Goal: Task Accomplishment & Management: Manage account settings

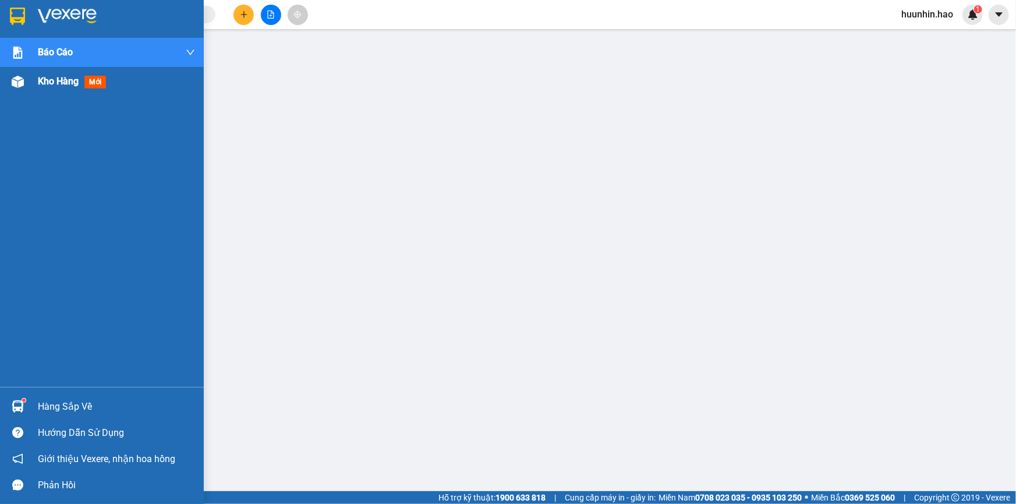
click at [56, 86] on span "Kho hàng" at bounding box center [58, 81] width 41 height 11
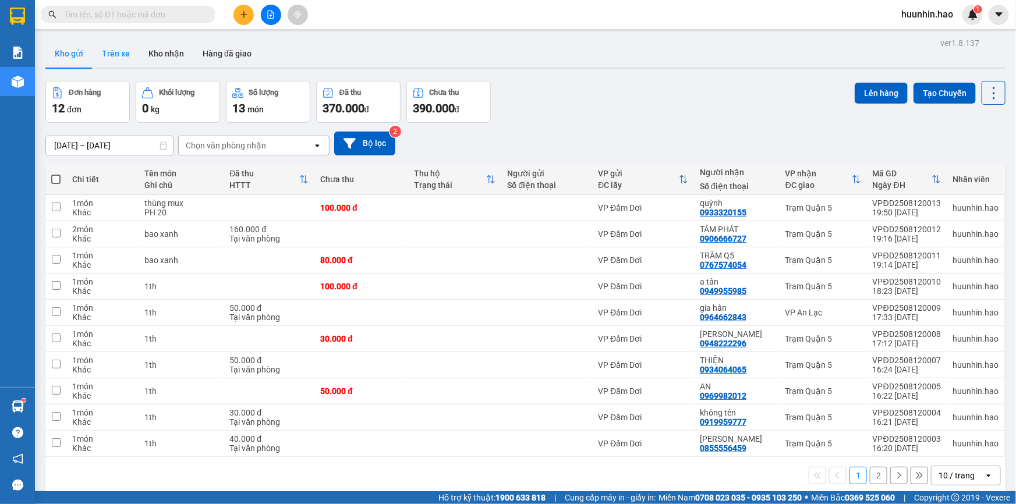
click at [106, 59] on button "Trên xe" at bounding box center [116, 54] width 47 height 28
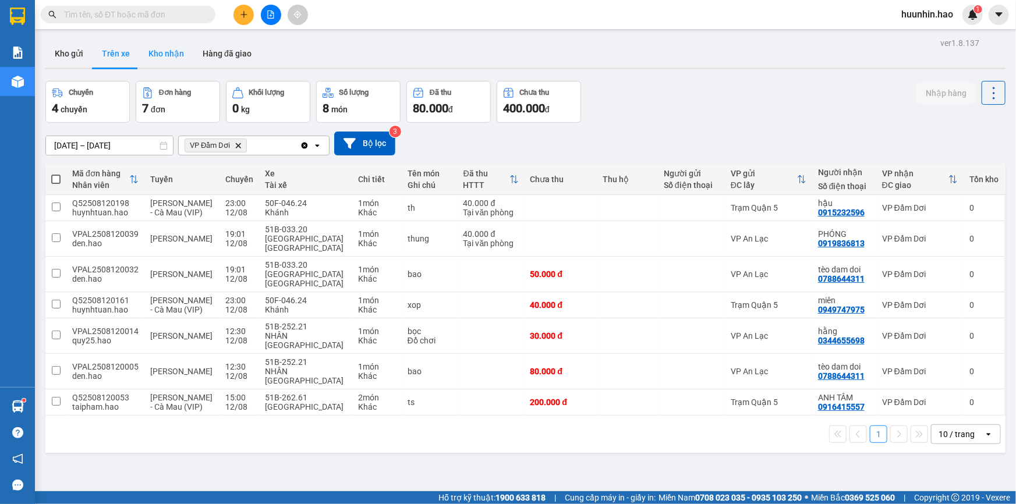
click at [165, 62] on button "Kho nhận" at bounding box center [166, 54] width 54 height 28
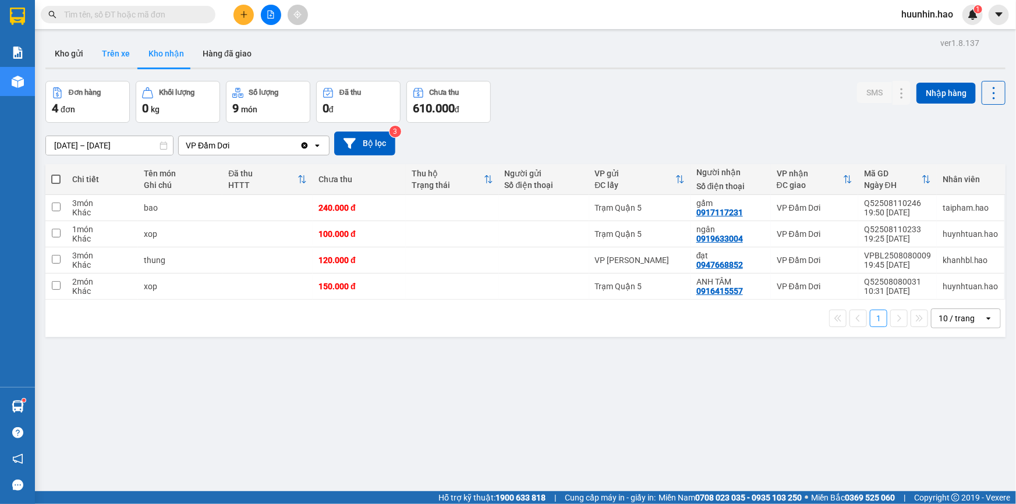
click at [112, 54] on button "Trên xe" at bounding box center [116, 54] width 47 height 28
type input "[DATE] – [DATE]"
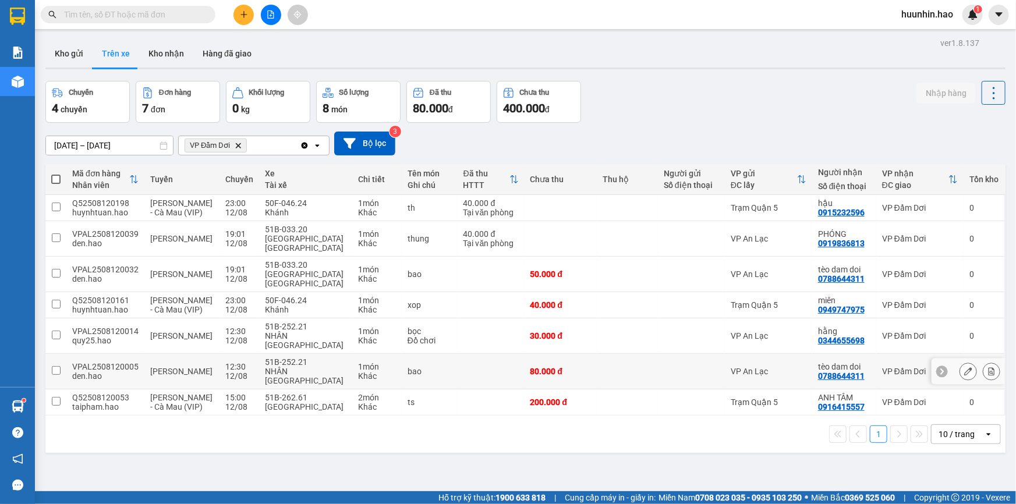
scroll to position [53, 0]
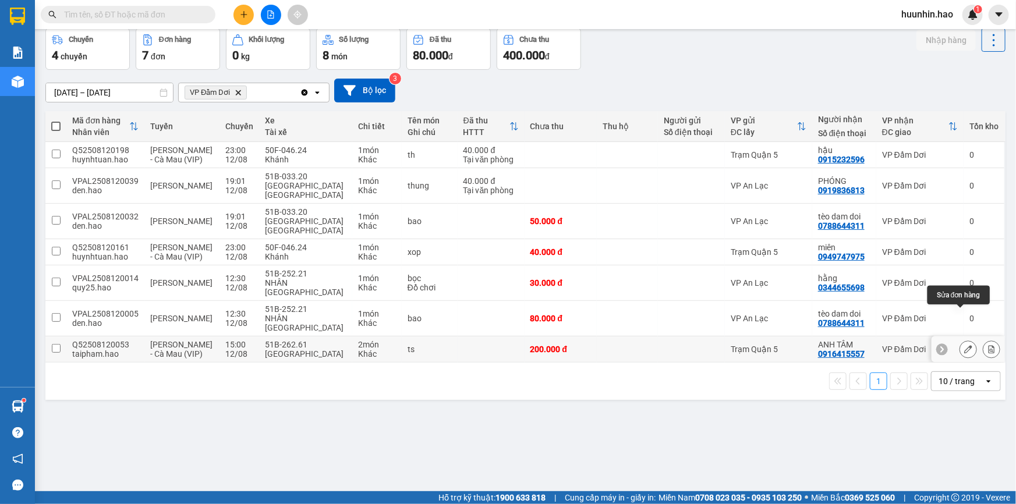
click at [960, 340] on button at bounding box center [968, 350] width 16 height 20
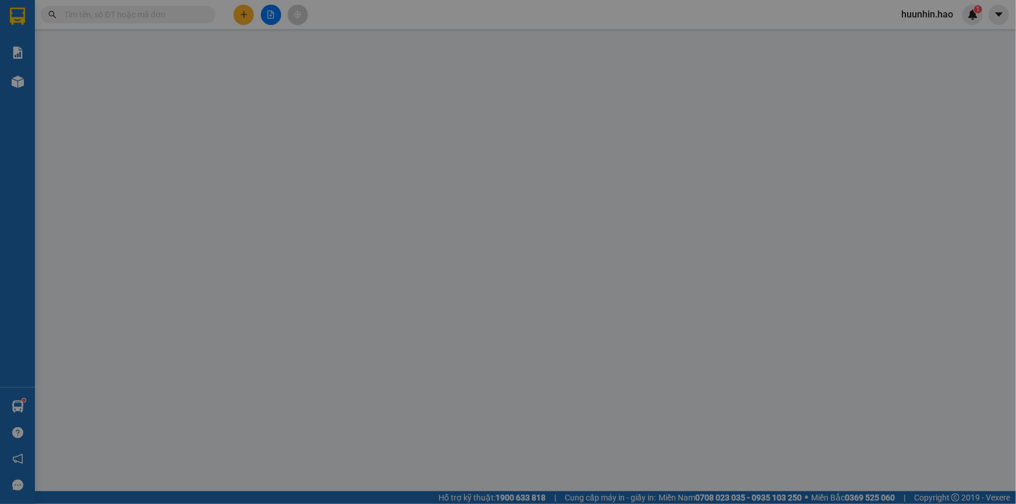
type input "0916415557"
type input "ANH TÂM"
type input "200.000"
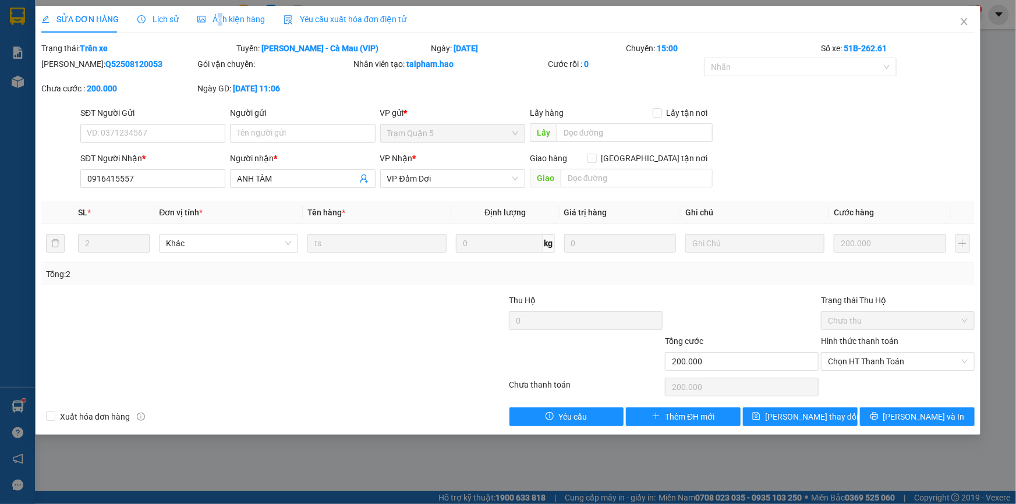
click at [210, 21] on span "Ảnh kiện hàng" at bounding box center [231, 19] width 68 height 9
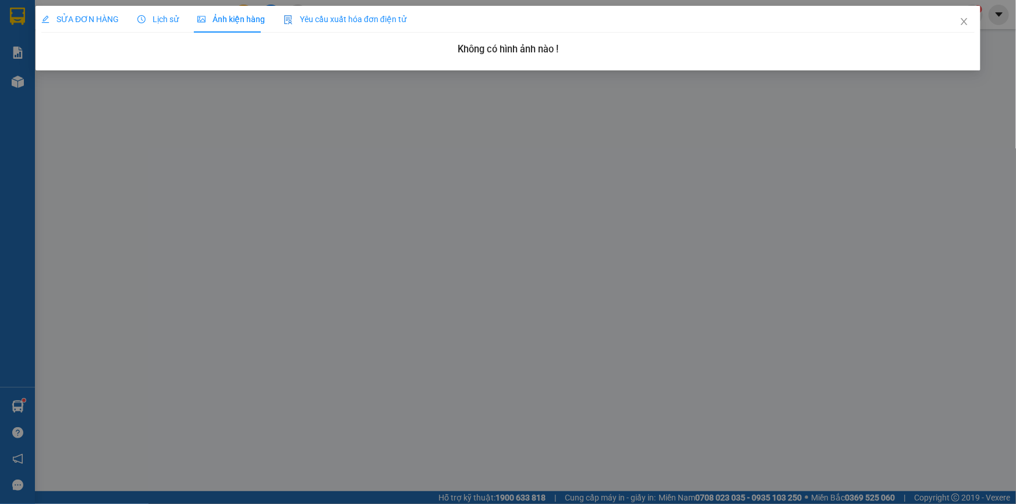
click at [133, 19] on div "SỬA ĐƠN HÀNG Lịch sử Ảnh kiện hàng Yêu cầu xuất hóa đơn điện tử" at bounding box center [223, 19] width 365 height 27
click at [155, 20] on span "Lịch sử" at bounding box center [157, 19] width 41 height 9
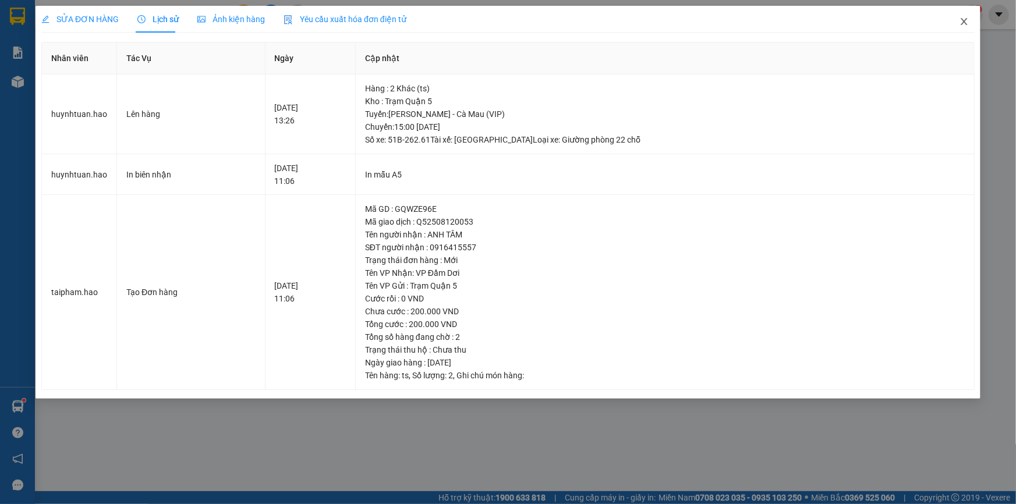
click at [966, 23] on icon "close" at bounding box center [964, 21] width 9 height 9
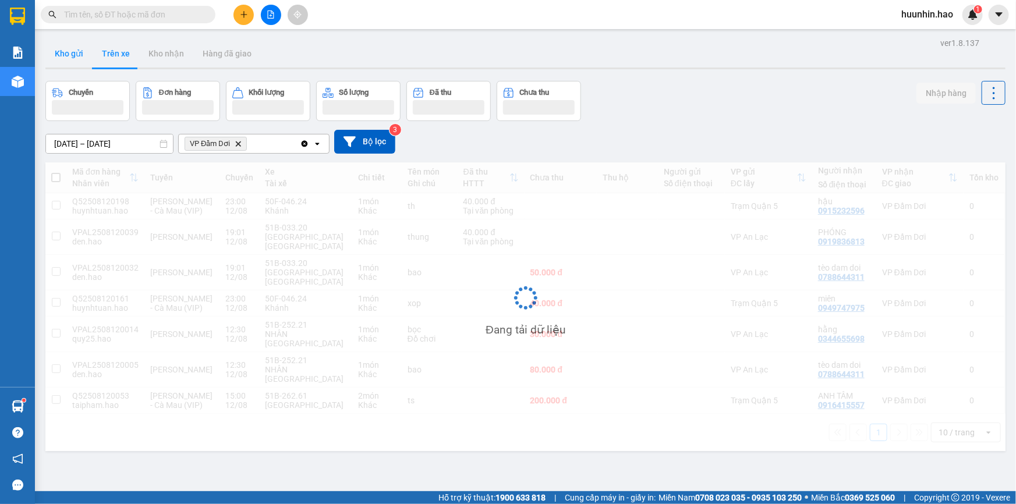
drag, startPoint x: 76, startPoint y: 55, endPoint x: 82, endPoint y: 43, distance: 13.0
click at [76, 55] on button "Kho gửi" at bounding box center [68, 54] width 47 height 28
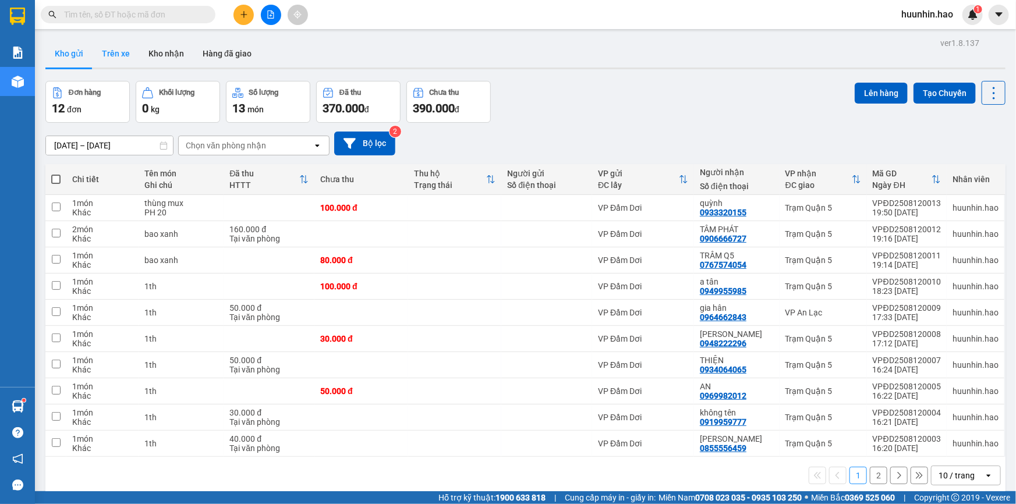
click at [108, 57] on button "Trên xe" at bounding box center [116, 54] width 47 height 28
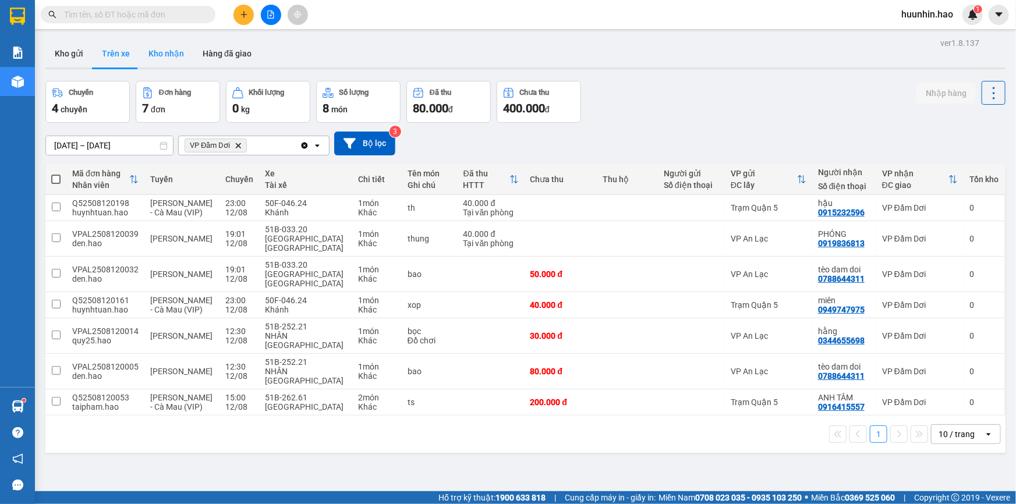
click at [168, 49] on button "Kho nhận" at bounding box center [166, 54] width 54 height 28
type input "[DATE] – [DATE]"
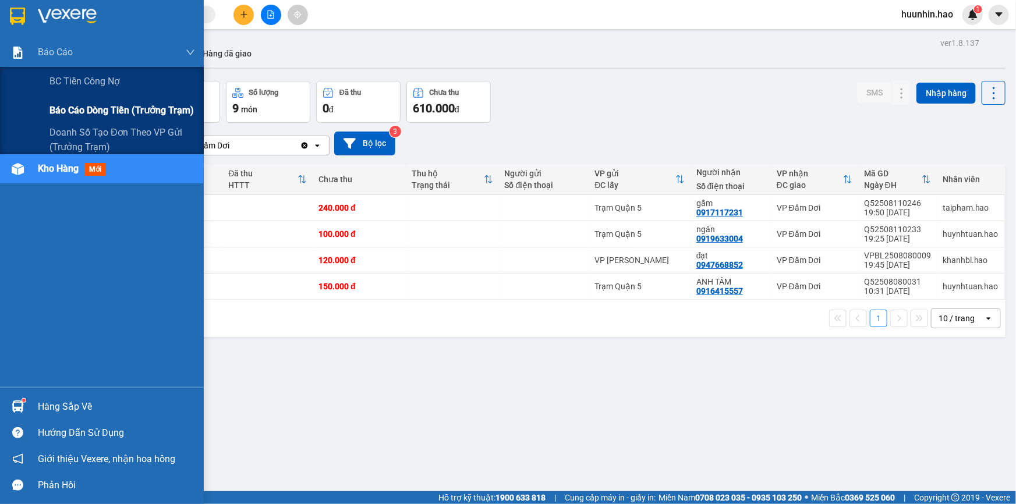
drag, startPoint x: 87, startPoint y: 109, endPoint x: 133, endPoint y: 114, distance: 45.7
click at [88, 109] on span "Báo cáo dòng tiền (trưởng trạm)" at bounding box center [122, 110] width 144 height 15
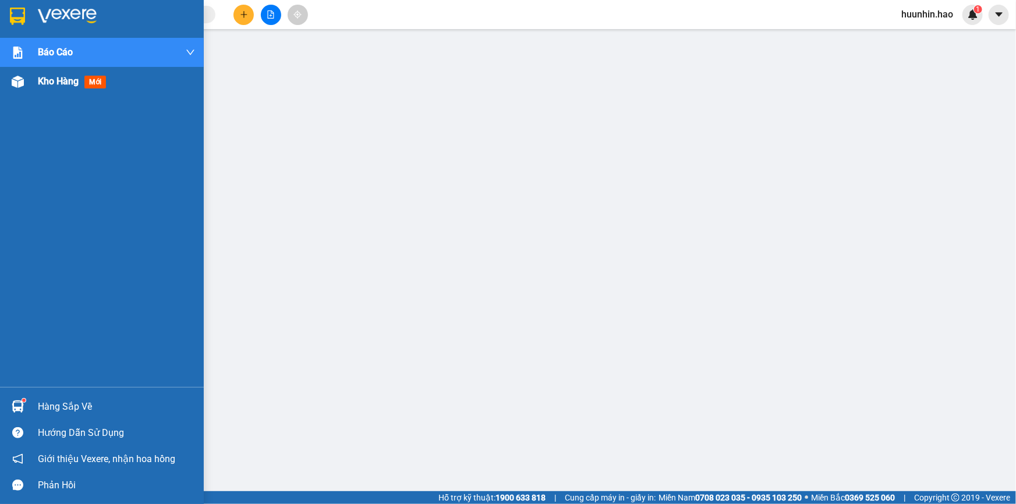
drag, startPoint x: 24, startPoint y: 82, endPoint x: 107, endPoint y: 84, distance: 82.7
click at [24, 82] on div at bounding box center [18, 82] width 20 height 20
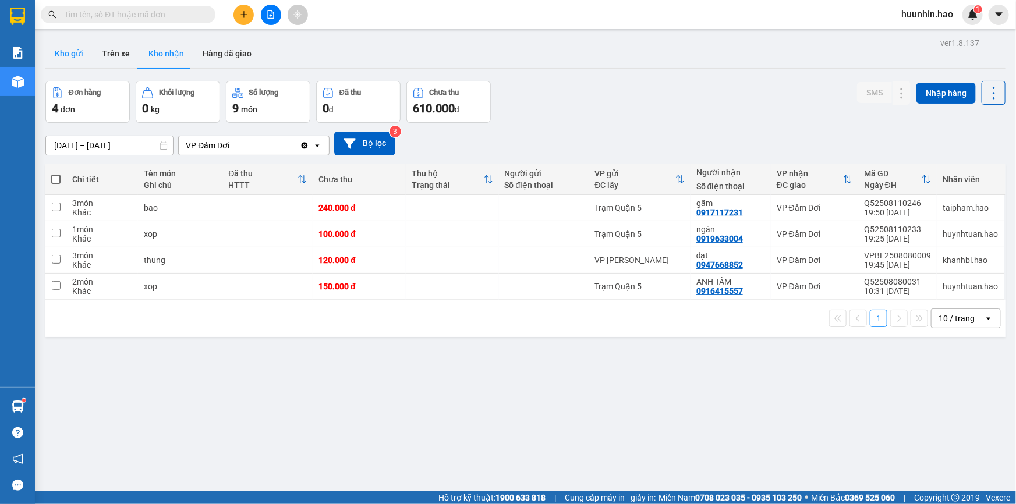
click at [75, 59] on button "Kho gửi" at bounding box center [68, 54] width 47 height 28
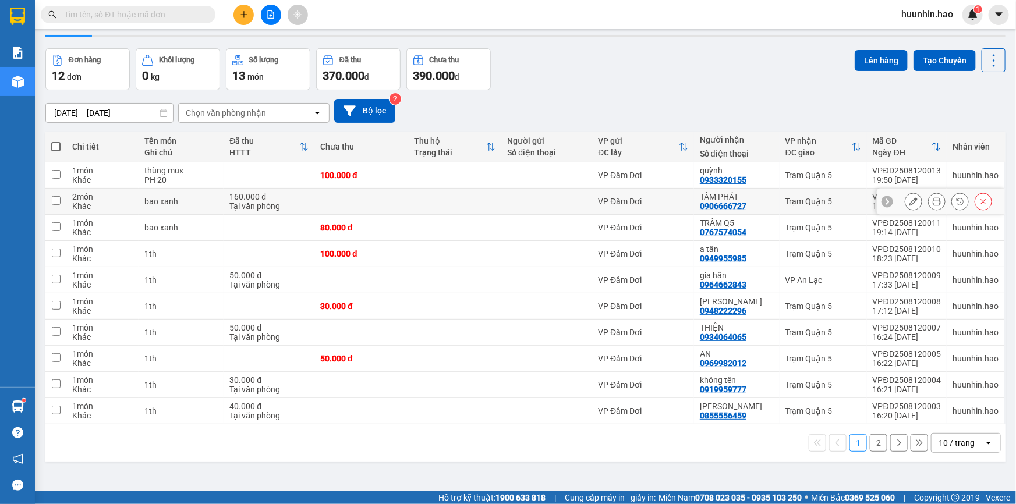
scroll to position [53, 0]
